Goal: Book appointment/travel/reservation

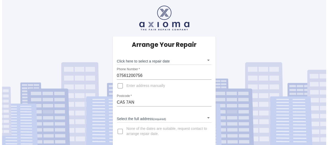
scroll to position [1, 0]
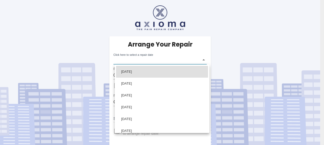
click at [207, 60] on body "Arrange Your Repair Click here to select a repair date ​ Phone Number   * 07561…" at bounding box center [162, 72] width 324 height 147
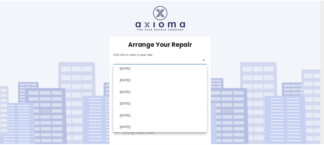
scroll to position [41, 0]
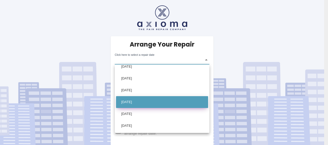
click at [141, 102] on li "Wed Sep 10 2025" at bounding box center [162, 102] width 92 height 12
type input "2025-09-10T00:00:00.000Z"
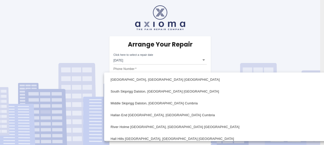
click at [207, 118] on body "Arrange Your Repair Click here to select a repair date Wed Sep 10 2025 2025-09-…" at bounding box center [162, 72] width 324 height 147
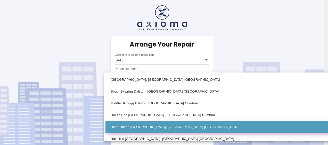
click at [189, 126] on li "River Holme Dalston, Carlisle Cumbria" at bounding box center [231, 127] width 252 height 12
type input "River Holme Dalston, Carlisle Cumbria"
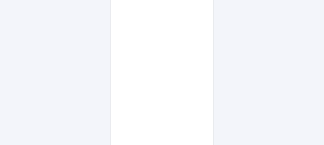
scroll to position [254, 0]
click at [112, 106] on div "Pay £38 Booking Fee" at bounding box center [162, 36] width 103 height 280
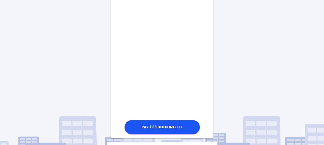
scroll to position [294, 0]
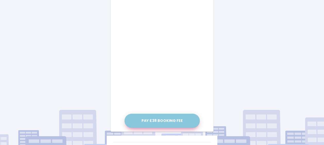
click at [167, 121] on button "Pay £38 Booking Fee" at bounding box center [161, 121] width 75 height 14
